Goal: Task Accomplishment & Management: Complete application form

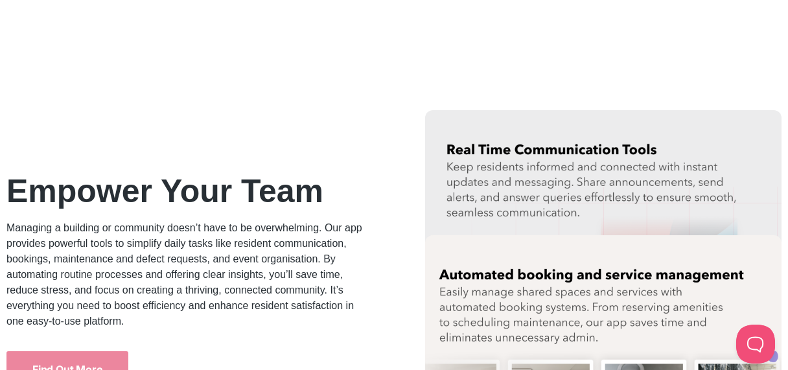
scroll to position [1749, 0]
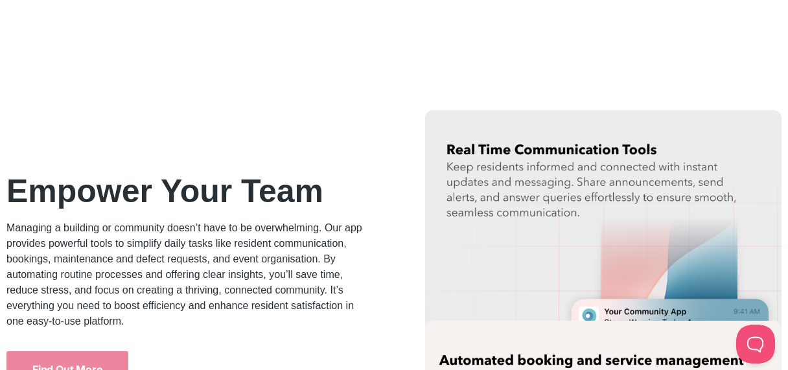
scroll to position [1814, 0]
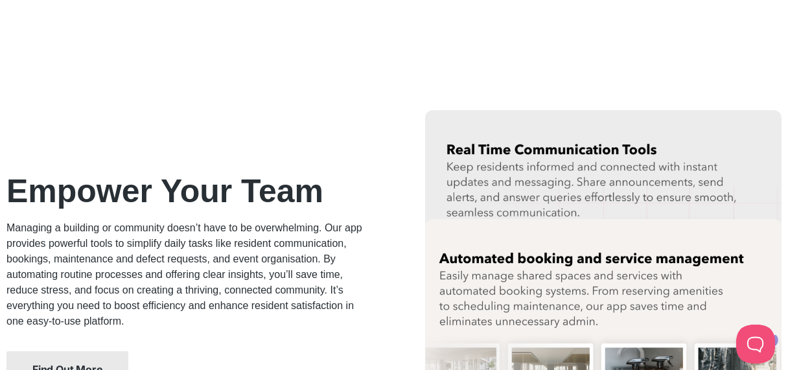
click at [53, 361] on link "Find Out More" at bounding box center [67, 369] width 122 height 36
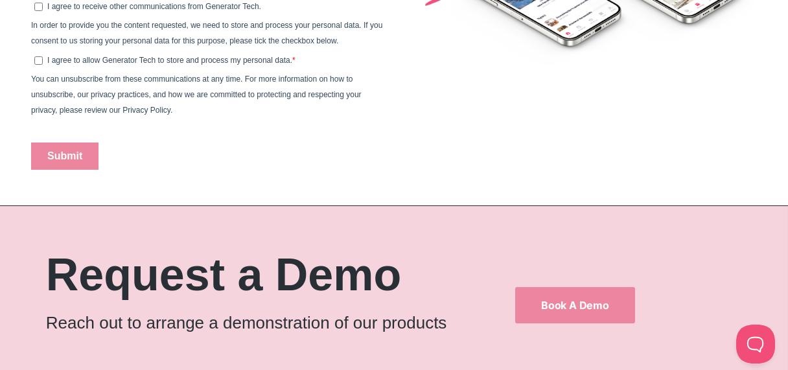
scroll to position [907, 0]
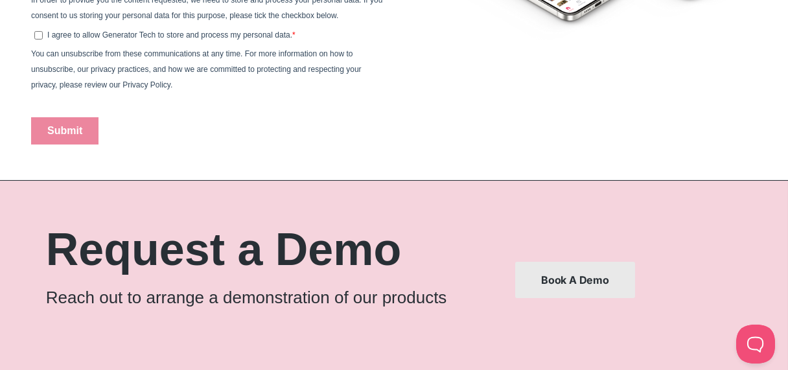
click at [562, 284] on span "Book a Demo" at bounding box center [575, 280] width 68 height 10
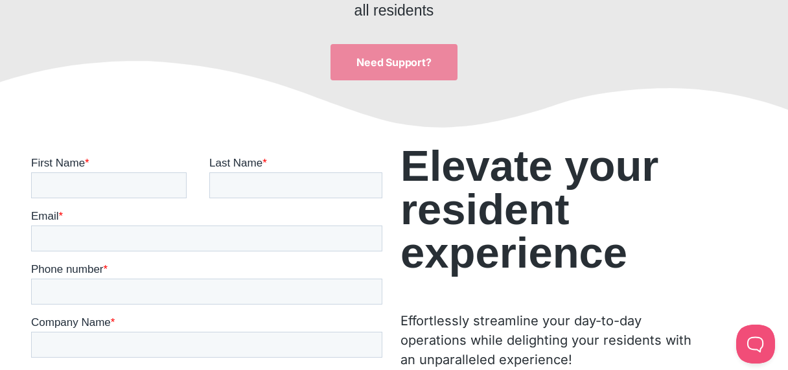
scroll to position [324, 0]
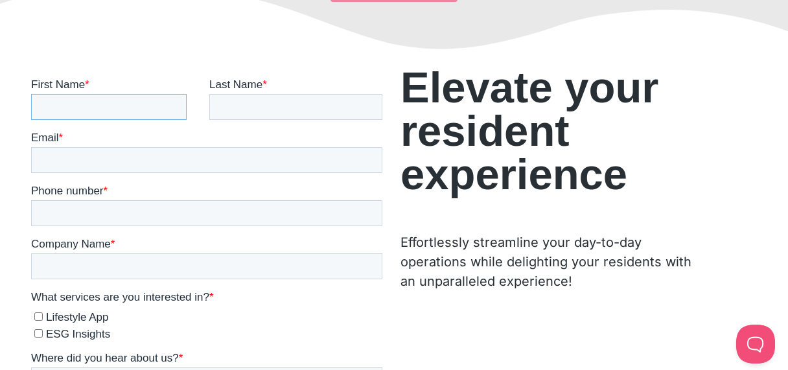
click at [58, 97] on input "First Name *" at bounding box center [108, 106] width 155 height 26
type input "Belinda"
click at [221, 102] on input "Last Name *" at bounding box center [295, 106] width 173 height 26
type input "Robertson"
click at [55, 160] on input "Email *" at bounding box center [206, 159] width 351 height 26
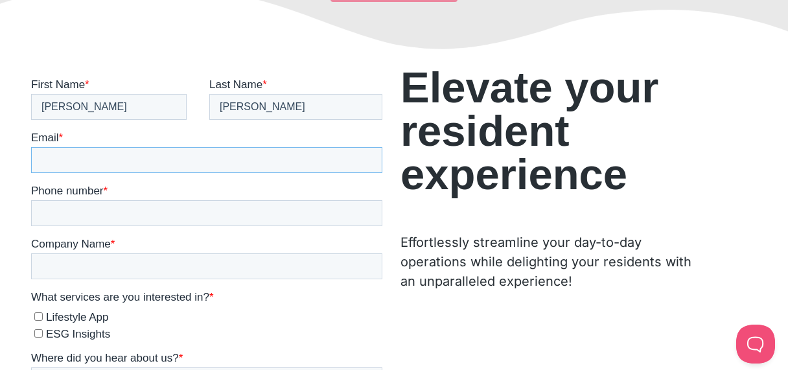
type input "belinda@arrowtownretirement.co.nz"
click at [59, 211] on input "Phone number *" at bounding box center [206, 213] width 351 height 26
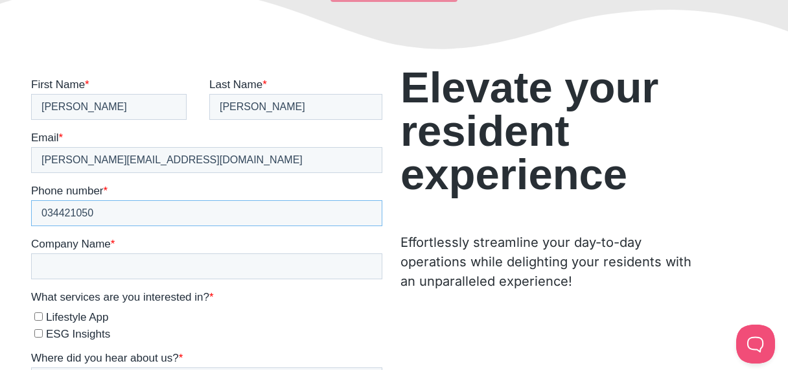
click at [54, 211] on input "034421050" at bounding box center [206, 213] width 351 height 26
click at [41, 212] on input "034421050" at bounding box center [206, 213] width 351 height 26
click at [119, 211] on input "034421050" at bounding box center [206, 213] width 351 height 26
type input "034421050"
click at [93, 261] on input "Company Name *" at bounding box center [206, 266] width 351 height 26
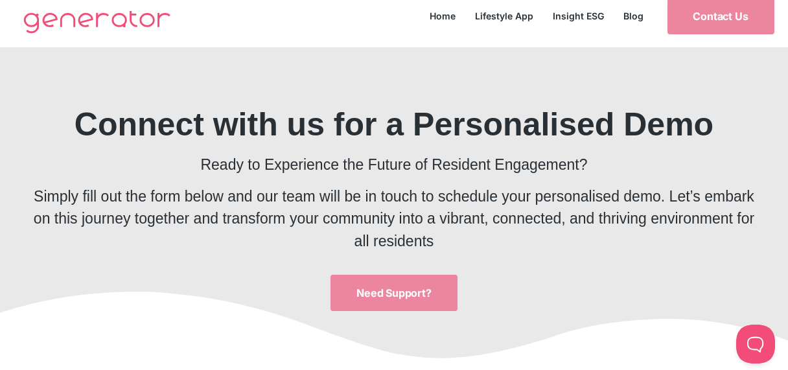
scroll to position [0, 0]
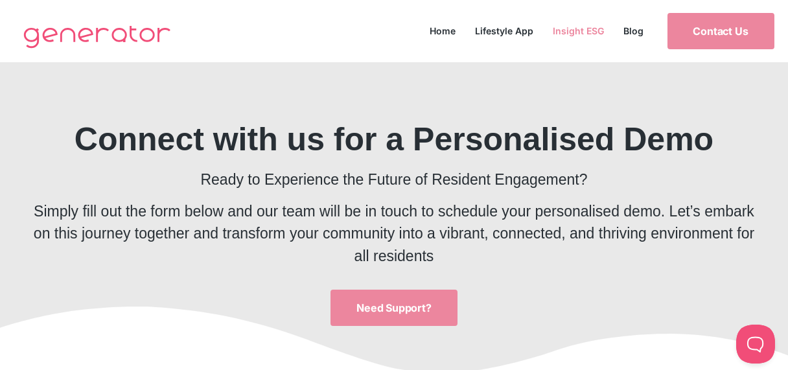
type input "Arrowtown Lifestyle Village"
click at [571, 27] on link "Insight ESG" at bounding box center [578, 30] width 71 height 17
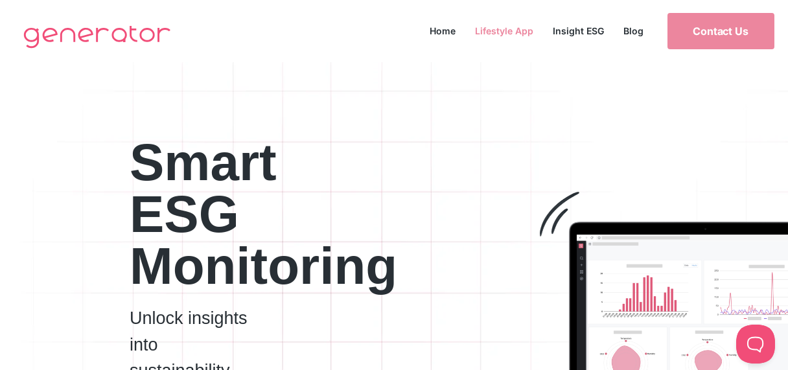
click at [505, 34] on link "Lifestyle App" at bounding box center [504, 30] width 78 height 17
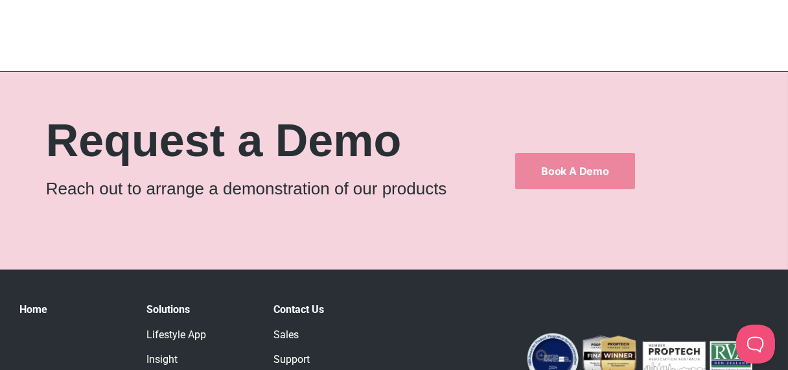
scroll to position [1944, 0]
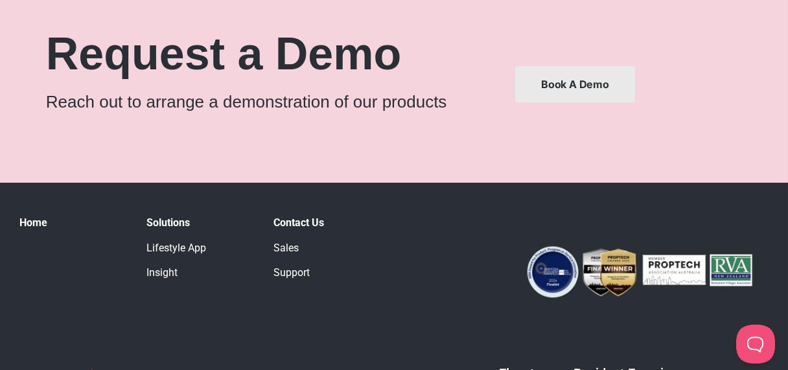
click at [584, 79] on span "Book a Demo" at bounding box center [575, 84] width 68 height 10
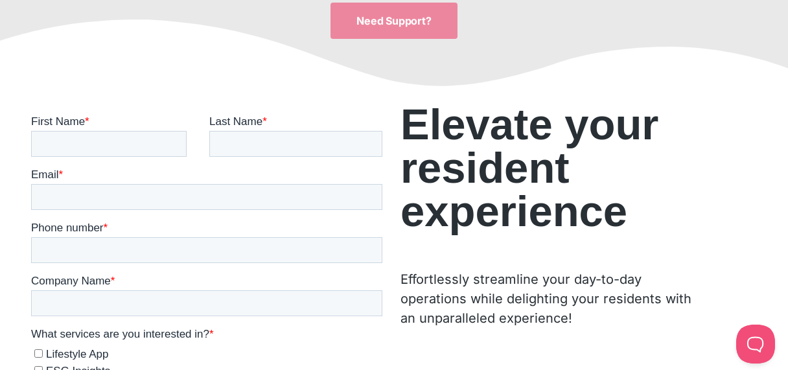
scroll to position [324, 0]
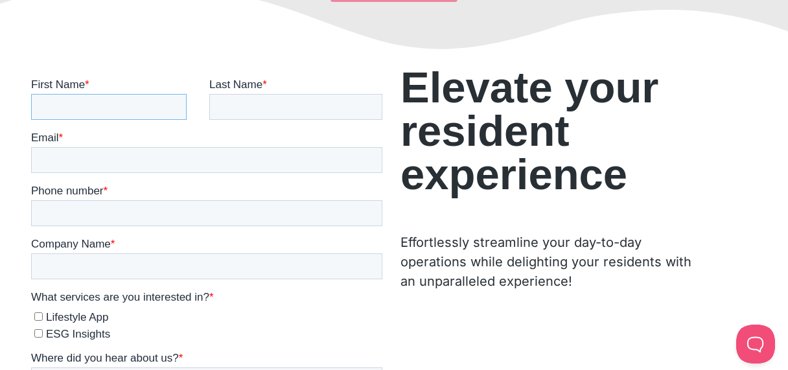
click at [84, 114] on input "First Name *" at bounding box center [108, 106] width 155 height 26
type input "Belinda"
click at [226, 113] on input "Last Name *" at bounding box center [295, 106] width 173 height 26
type input "Robertson"
click at [93, 148] on div "Email *" at bounding box center [209, 151] width 356 height 41
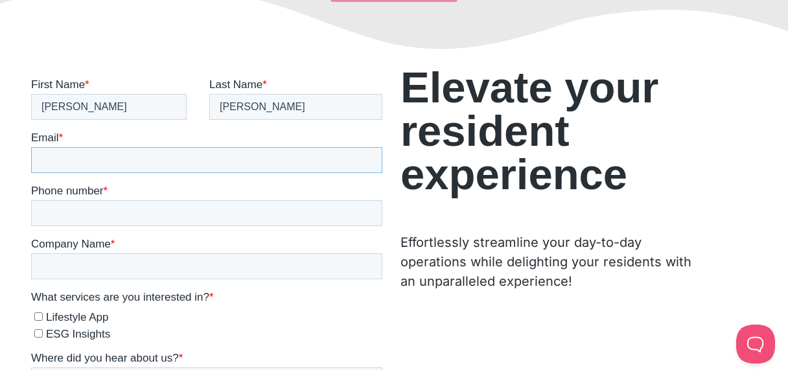
click at [90, 153] on input "Email *" at bounding box center [206, 159] width 351 height 26
type input "belinda@arrowtownretirement.co.nz"
click at [62, 211] on input "Phone number *" at bounding box center [206, 213] width 351 height 26
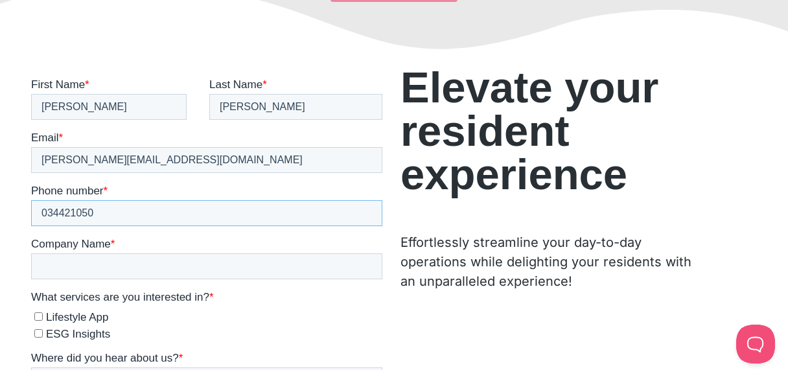
type input "034421050"
click at [162, 266] on input "Company Name *" at bounding box center [206, 266] width 351 height 26
type input "Arrowtown Life Style Village"
click at [273, 304] on div "What services are you interested in? * Lifestyle App ESG Insights" at bounding box center [209, 314] width 356 height 49
click at [37, 312] on input "Lifestyle App" at bounding box center [38, 316] width 8 height 8
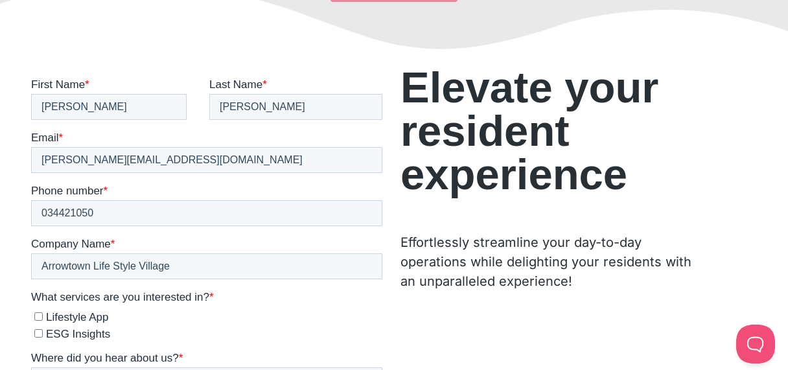
checkbox input "true"
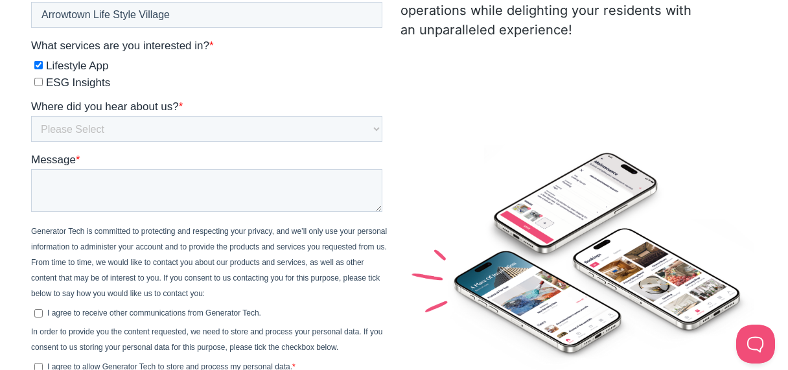
scroll to position [583, 0]
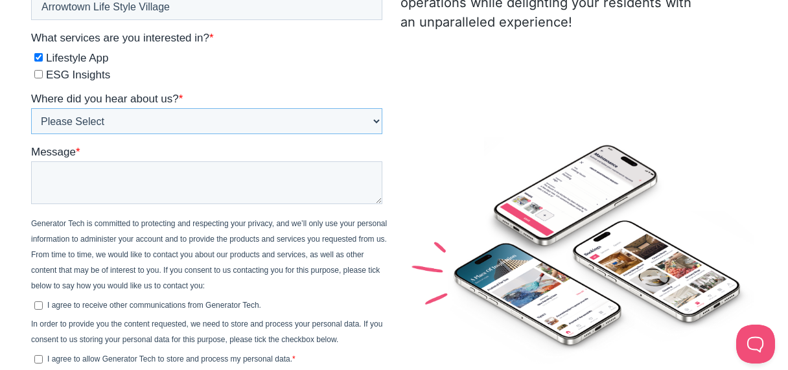
click at [56, 121] on select "Please Select Google Event LinkedIn Referral Email News Website Other" at bounding box center [206, 121] width 351 height 26
select select "Google"
click at [31, 134] on select "Please Select Google Event LinkedIn Referral Email News Website Other" at bounding box center [206, 121] width 351 height 26
click at [65, 156] on span "Message" at bounding box center [53, 152] width 45 height 12
click at [65, 161] on textarea "Message *" at bounding box center [206, 182] width 351 height 43
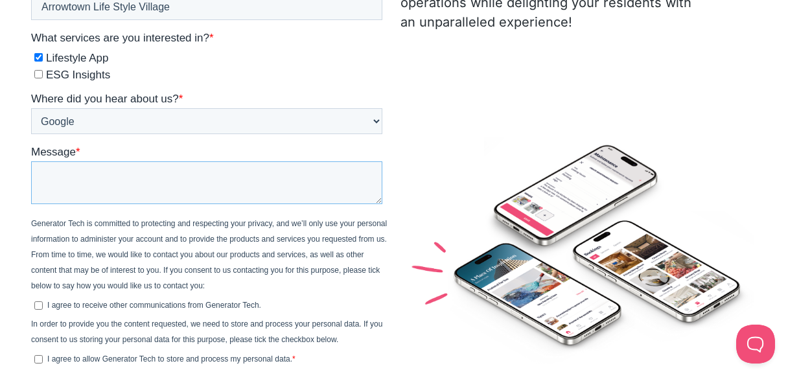
type textarea "I"
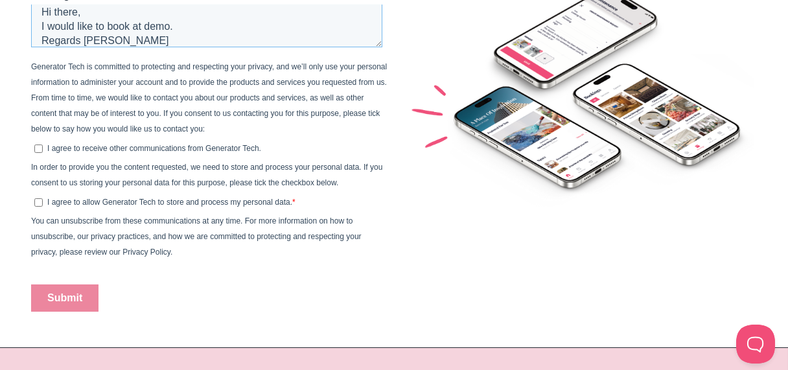
scroll to position [777, 0]
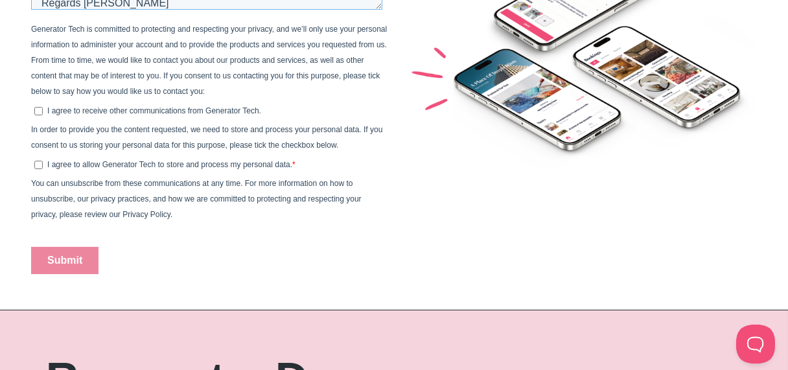
type textarea "Hi there, I would like to book at demo. Regards Belinda"
click at [62, 259] on input "Submit" at bounding box center [64, 260] width 67 height 27
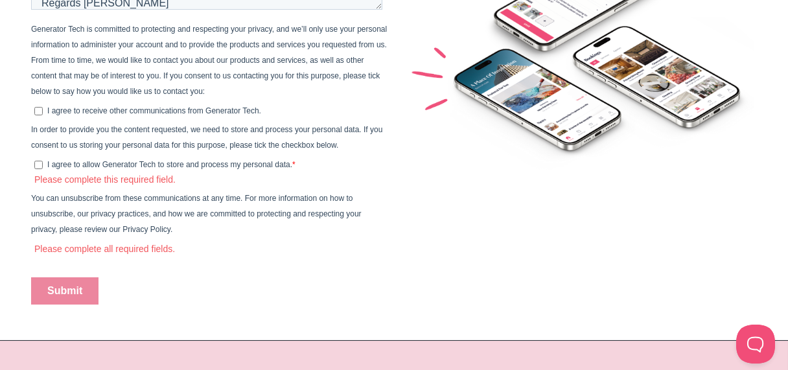
click at [73, 290] on input "Submit" at bounding box center [64, 290] width 67 height 27
click at [39, 167] on input "I agree to allow Generator Tech to store and process my personal data. *" at bounding box center [38, 165] width 8 height 8
checkbox input "true"
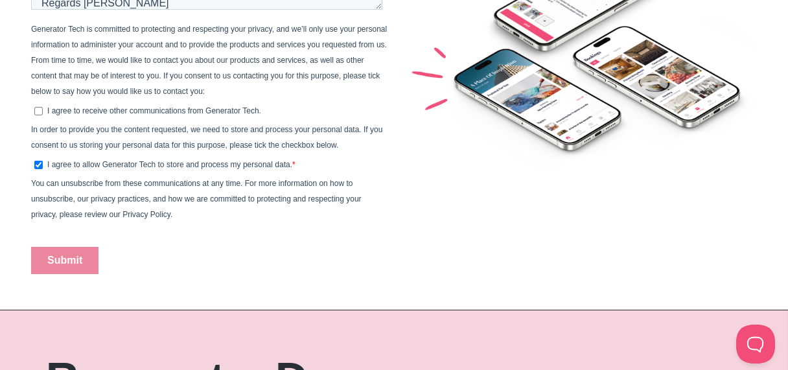
click at [37, 109] on input "I agree to receive other communications from Generator Tech." at bounding box center [38, 111] width 8 height 8
checkbox input "true"
click at [67, 260] on input "Submit" at bounding box center [64, 260] width 67 height 27
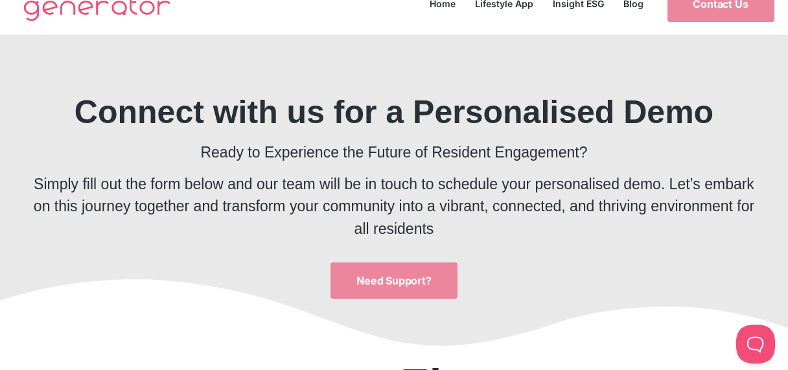
scroll to position [0, 0]
